Goal: Task Accomplishment & Management: Manage account settings

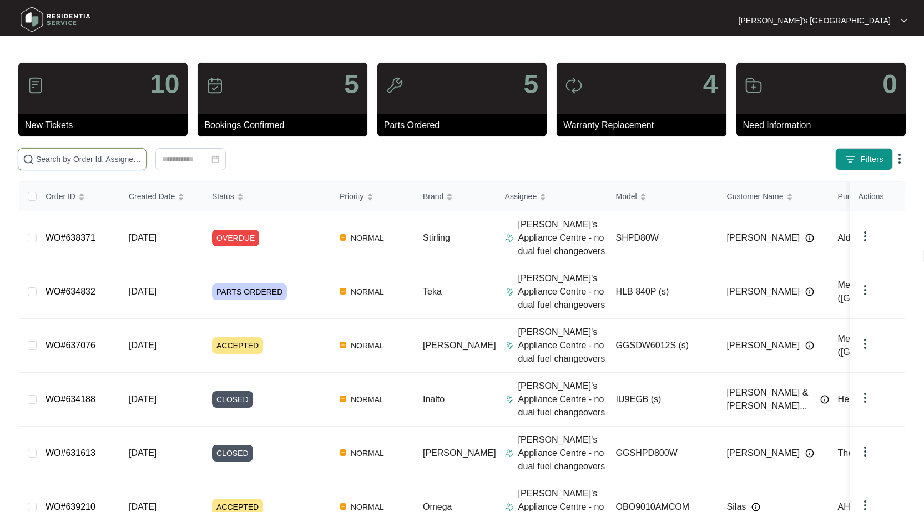
click at [119, 161] on input "text" at bounding box center [88, 159] width 105 height 12
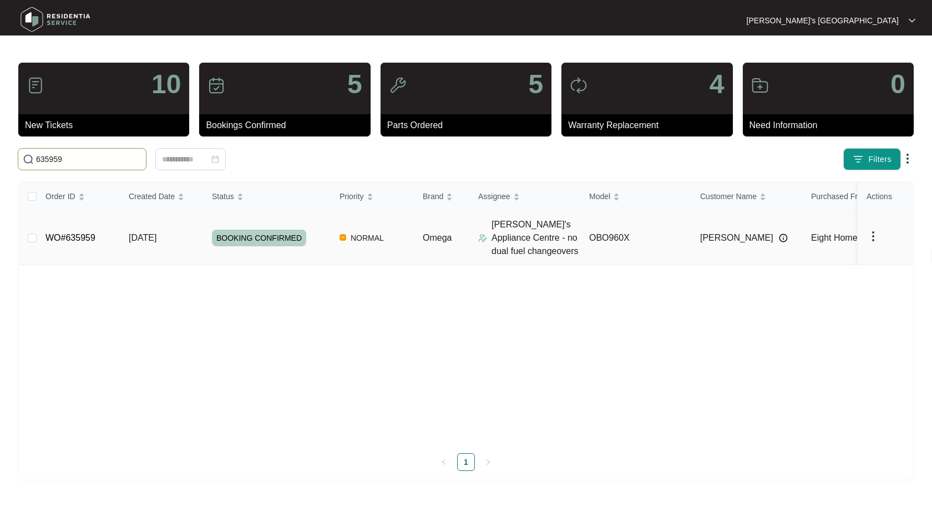
type input "635959"
click at [55, 242] on link "WO#635959" at bounding box center [71, 237] width 50 height 9
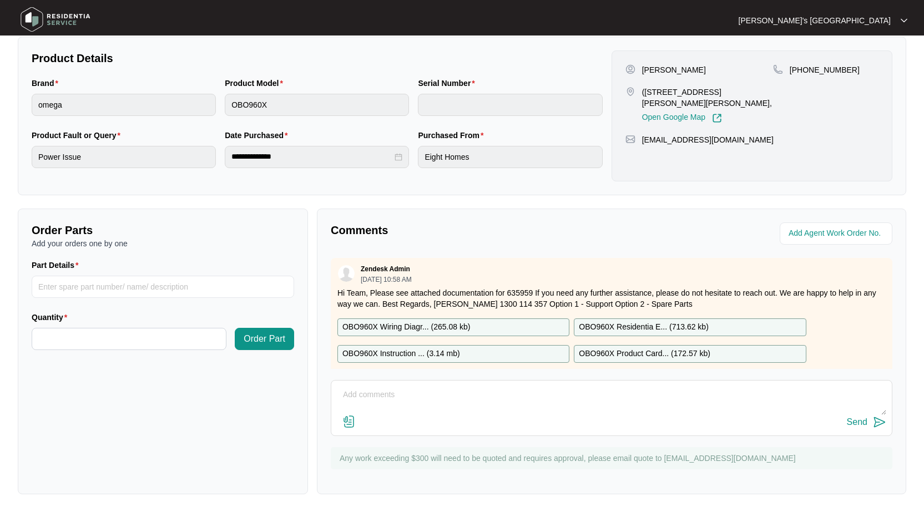
scroll to position [224, 0]
click at [129, 290] on input "Part Details" at bounding box center [163, 287] width 263 height 22
type input "SP12996 connection block"
click at [164, 329] on input "Quantity" at bounding box center [129, 339] width 194 height 21
type input "*"
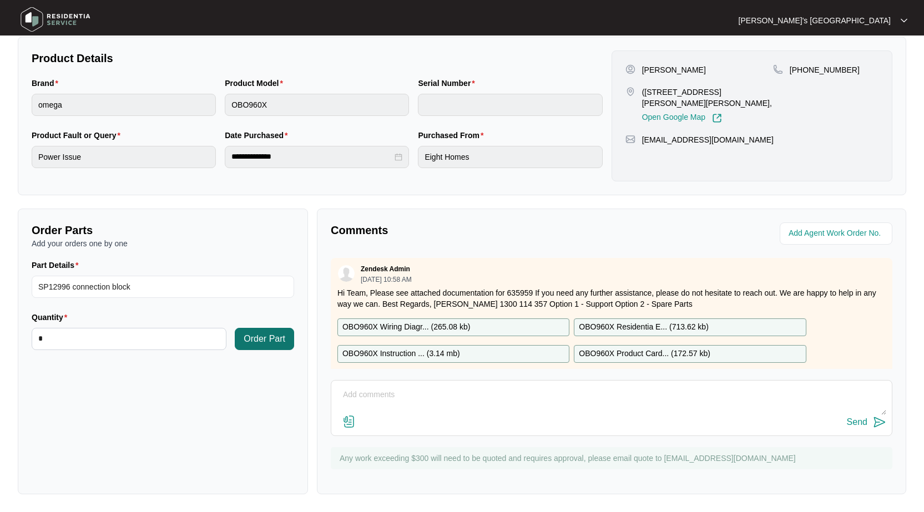
click at [258, 345] on span "Order Part" at bounding box center [265, 338] width 42 height 13
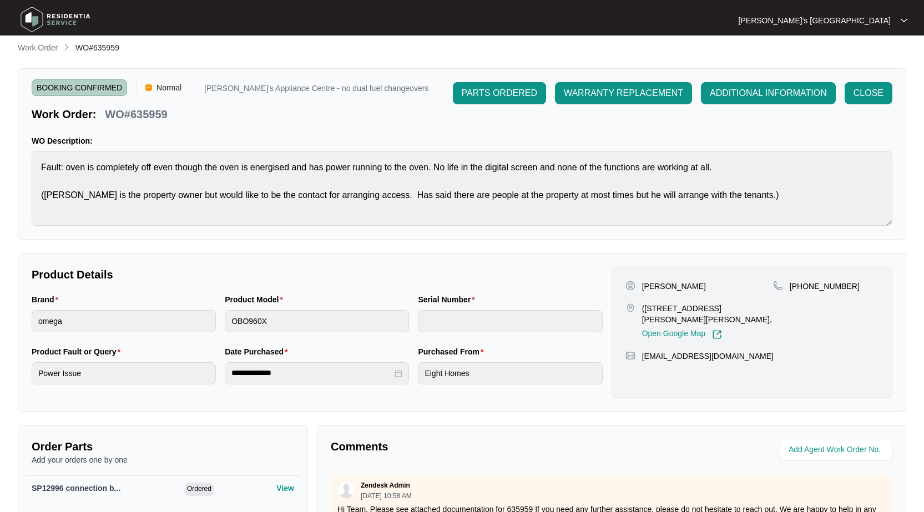
scroll to position [0, 0]
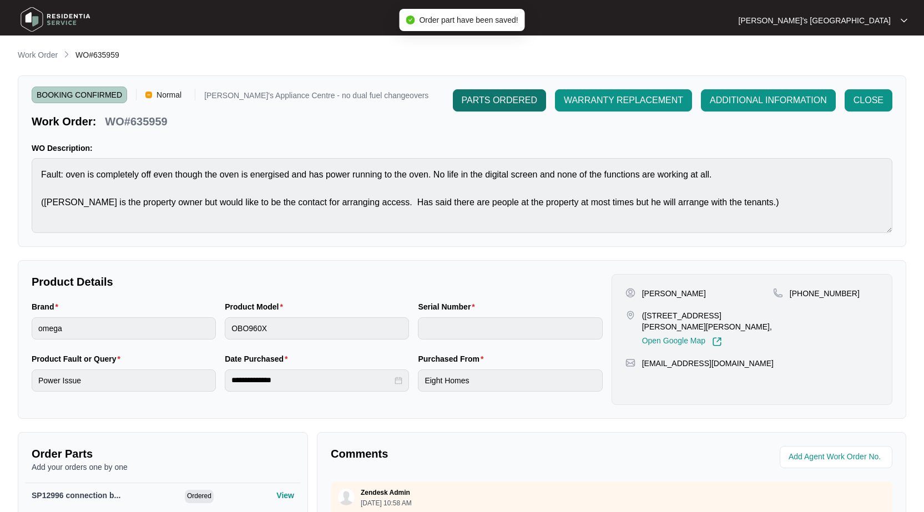
click at [516, 104] on span "PARTS ORDERED" at bounding box center [499, 100] width 75 height 13
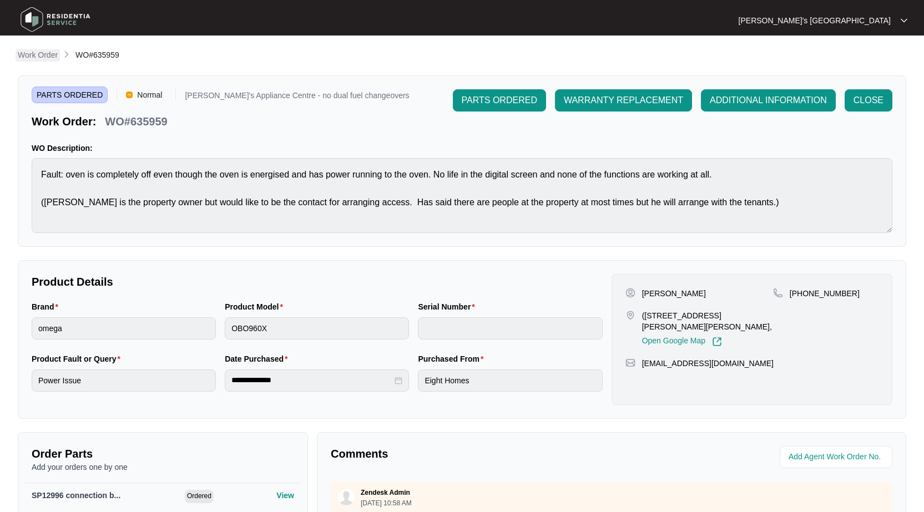
click at [38, 55] on p "Work Order" at bounding box center [38, 54] width 40 height 11
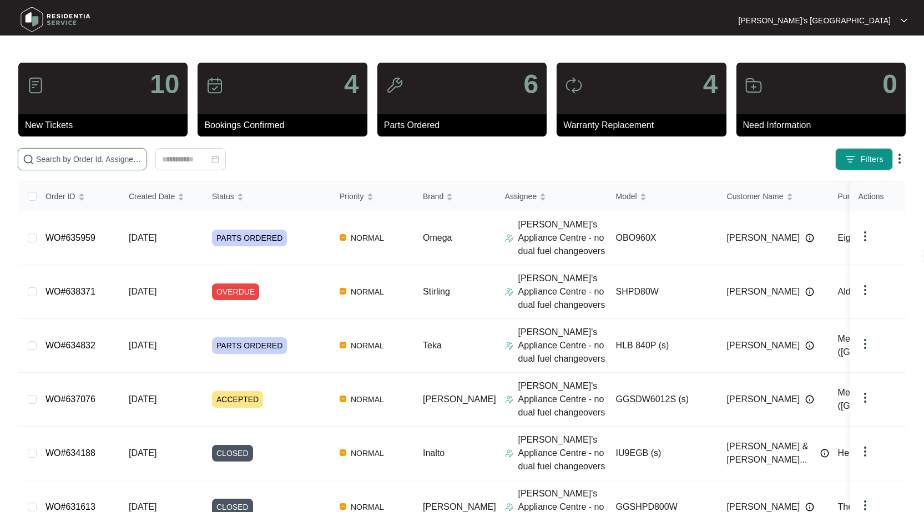
click at [88, 161] on input "text" at bounding box center [88, 159] width 105 height 12
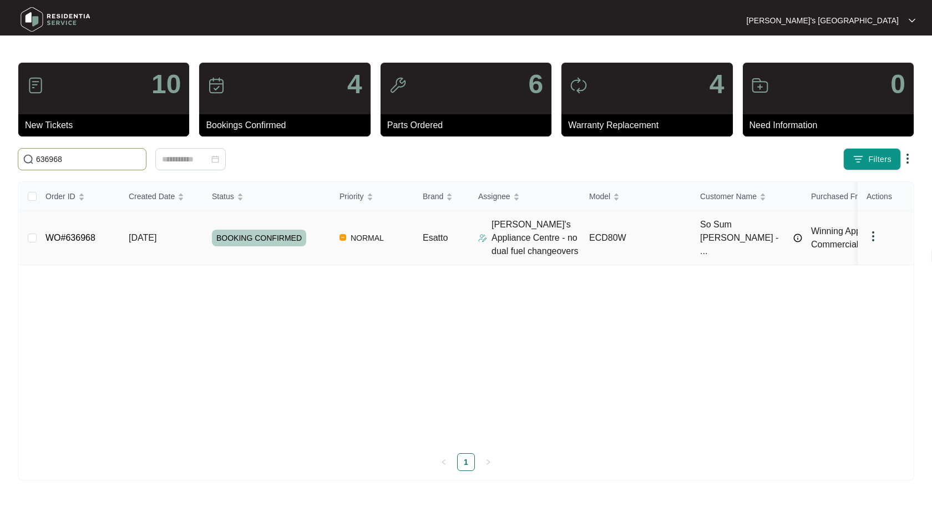
type input "636968"
click at [77, 235] on link "WO#636968" at bounding box center [71, 237] width 50 height 9
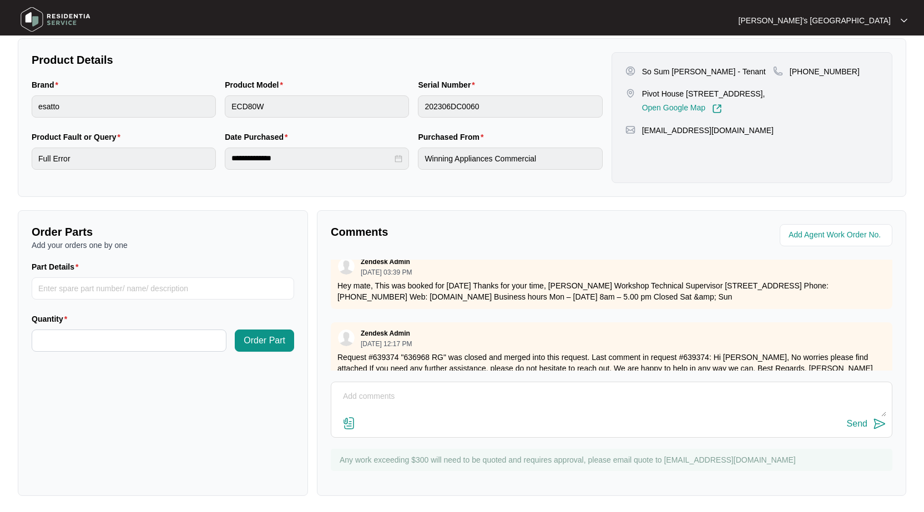
scroll to position [145, 0]
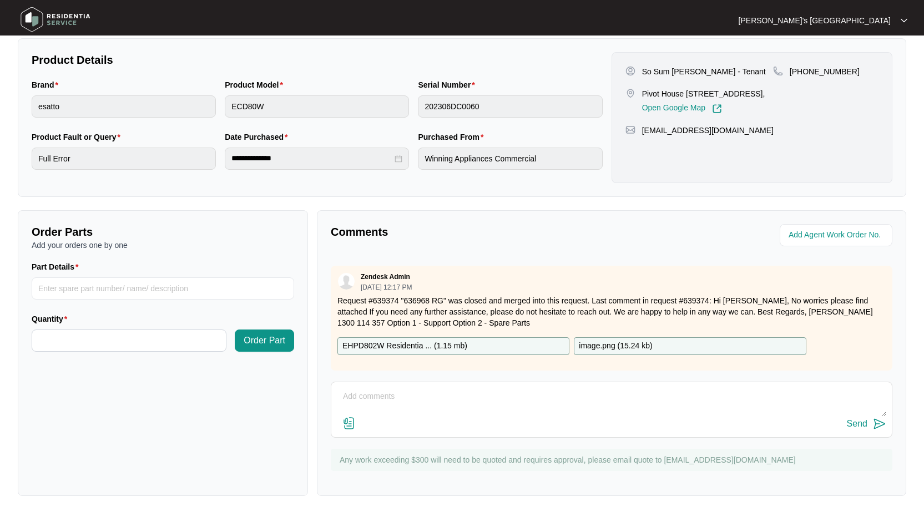
click at [351, 424] on img at bounding box center [348, 423] width 13 height 13
click at [0, 0] on input "file" at bounding box center [0, 0] width 0 height 0
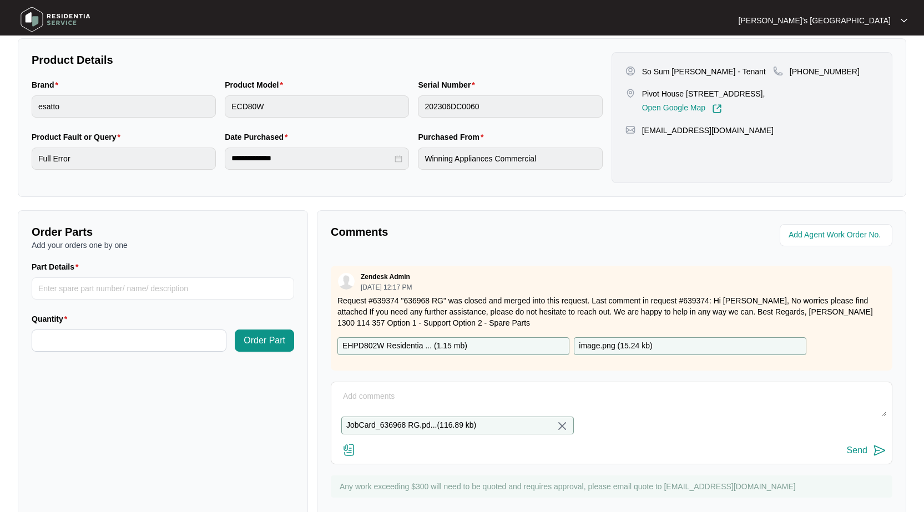
click at [415, 393] on textarea at bounding box center [611, 402] width 549 height 29
click at [474, 405] on textarea at bounding box center [611, 402] width 549 height 29
type textarea "Please see quote attached and parts request"
click at [857, 456] on div "Send" at bounding box center [857, 451] width 21 height 10
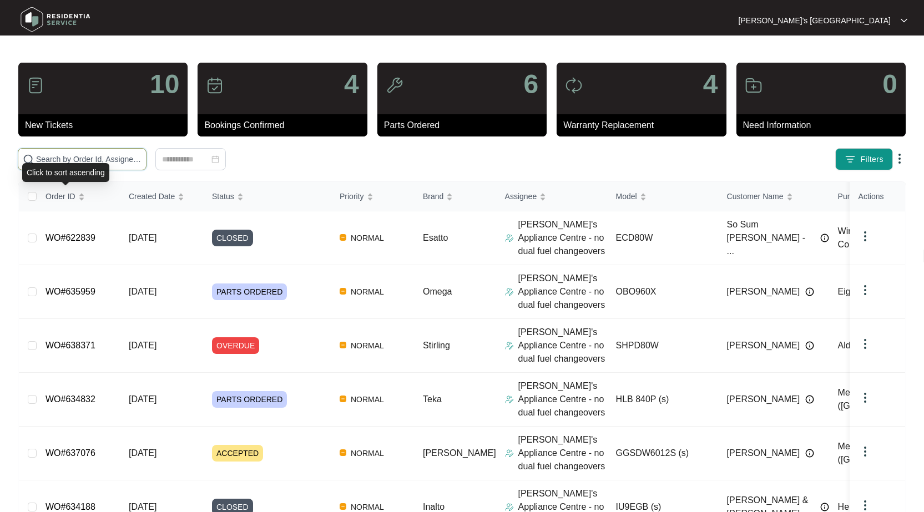
click at [96, 159] on input "text" at bounding box center [88, 159] width 105 height 12
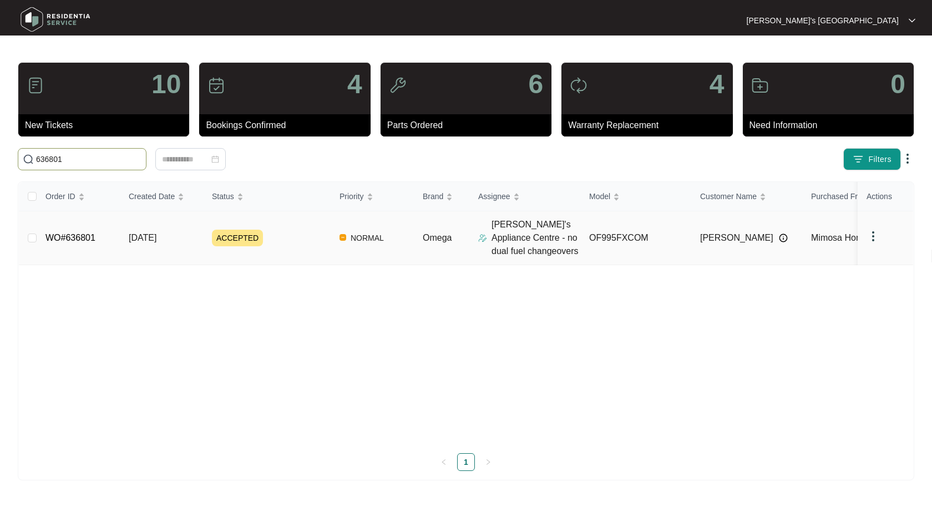
type input "636801"
click at [70, 239] on link "WO#636801" at bounding box center [71, 237] width 50 height 9
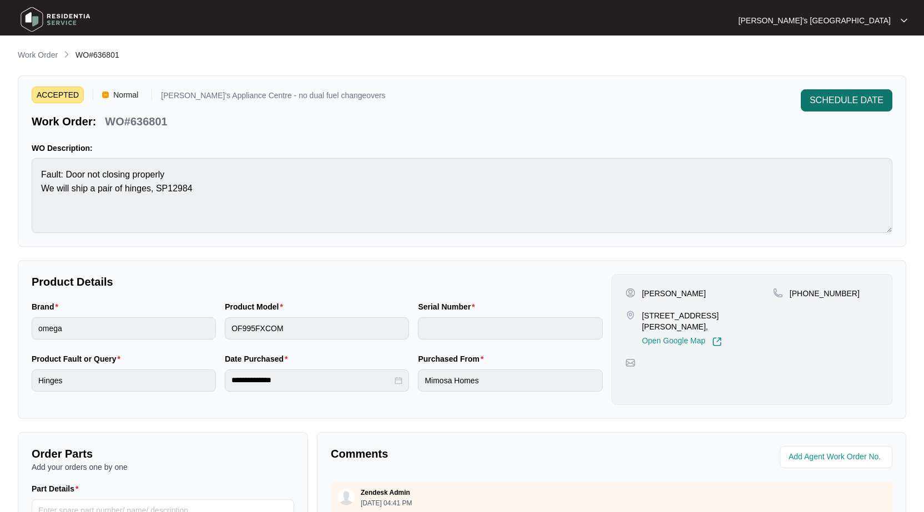
click at [831, 104] on span "SCHEDULE DATE" at bounding box center [847, 100] width 74 height 13
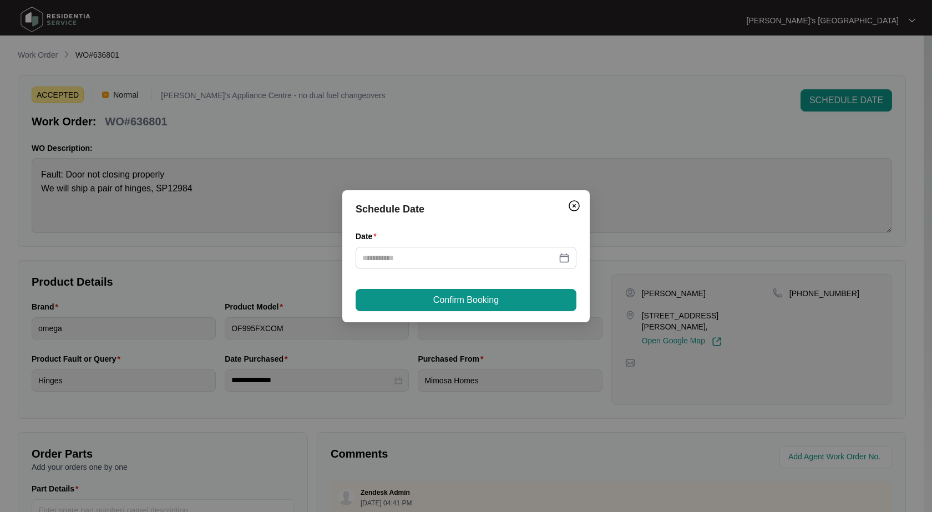
click at [585, 260] on div "Schedule Date Date Confirm Booking" at bounding box center [466, 256] width 248 height 132
click at [568, 260] on div at bounding box center [466, 258] width 208 height 12
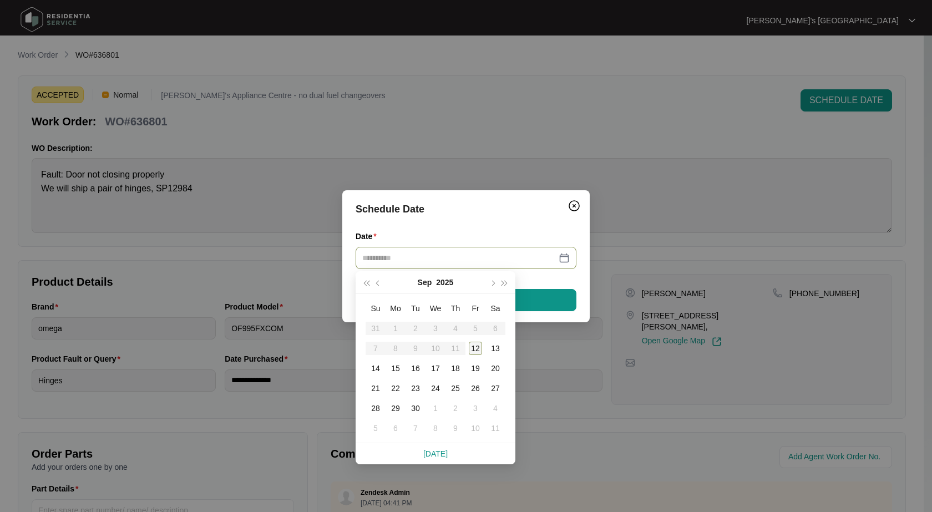
type input "**********"
click at [457, 348] on table "Su Mo Tu We Th Fr Sa 31 1 2 3 4 5 6 7 8 9 10 11 12 13 14 15 16 17 18 19 20 21 2…" at bounding box center [436, 369] width 140 height 140
type input "**********"
click at [471, 348] on div "12" at bounding box center [475, 348] width 13 height 13
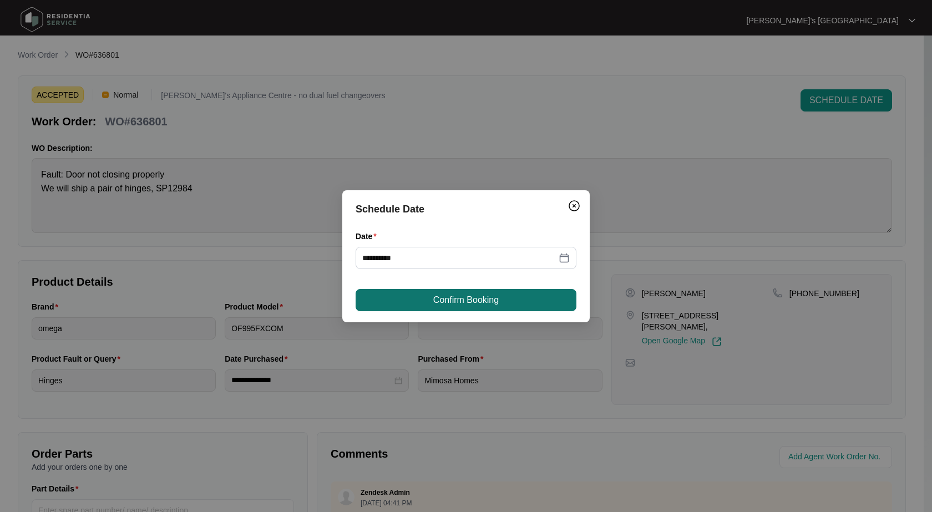
click at [502, 302] on button "Confirm Booking" at bounding box center [466, 300] width 221 height 22
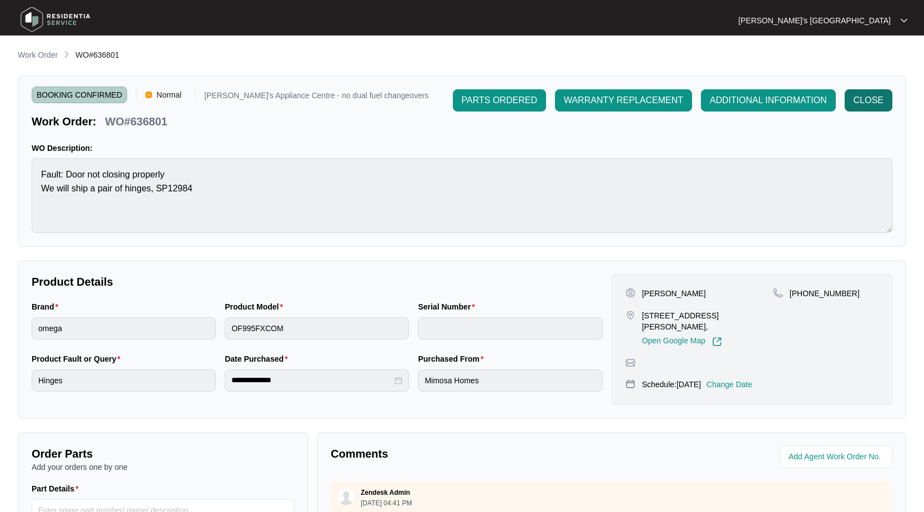
click at [877, 99] on span "CLOSE" at bounding box center [869, 100] width 30 height 13
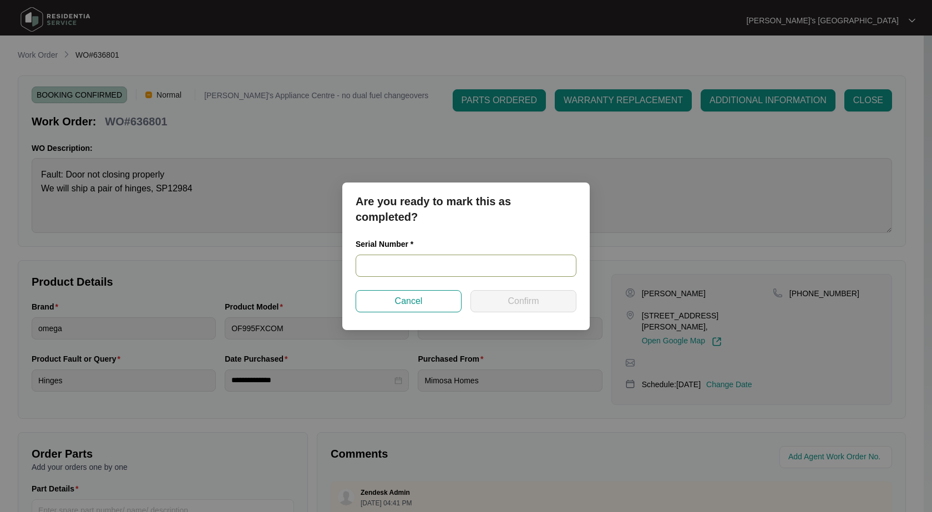
click at [453, 259] on input "text" at bounding box center [466, 266] width 221 height 22
paste input "900045732311000343"
type input "900045732311000343"
click at [549, 297] on button "Confirm" at bounding box center [524, 301] width 106 height 22
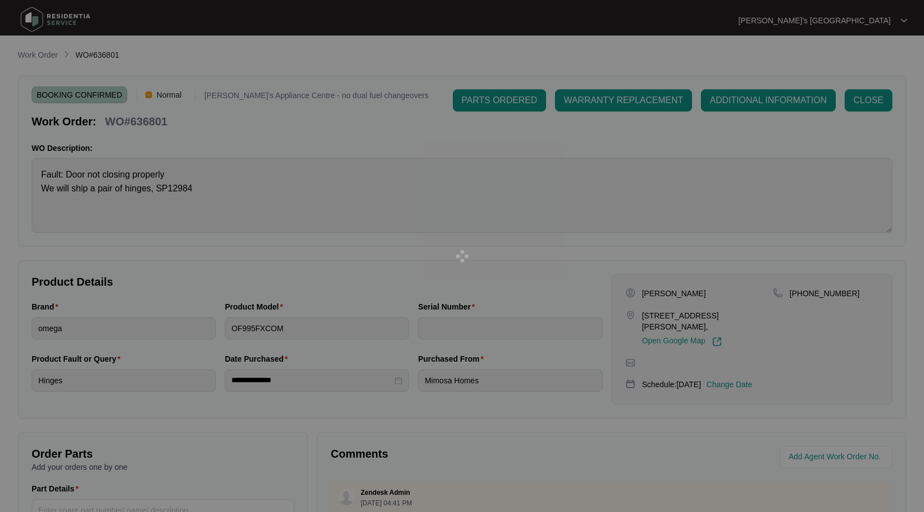
type input "900045732311000343"
